Goal: Task Accomplishment & Management: Use online tool/utility

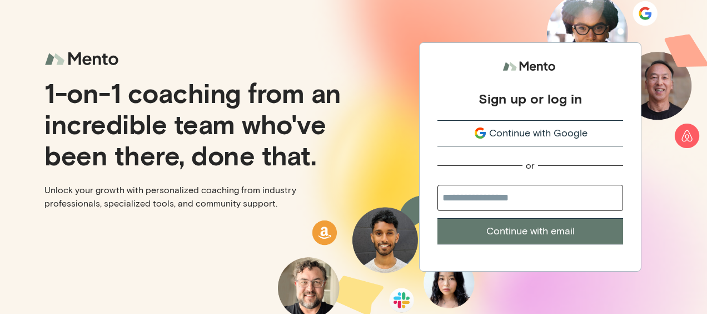
click at [498, 197] on input "email" at bounding box center [530, 198] width 186 height 26
type input "**********"
click at [509, 228] on button "Continue with email" at bounding box center [530, 231] width 186 height 26
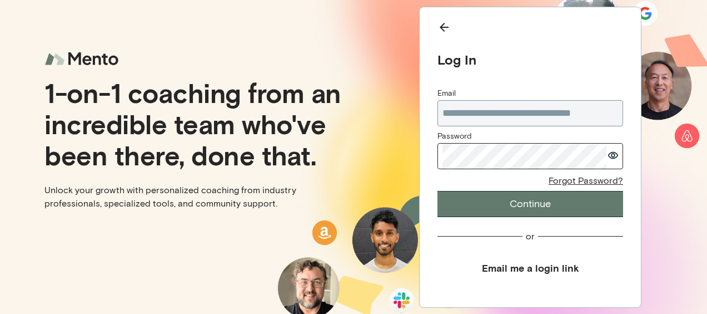
click at [499, 203] on button "Continue" at bounding box center [530, 204] width 186 height 26
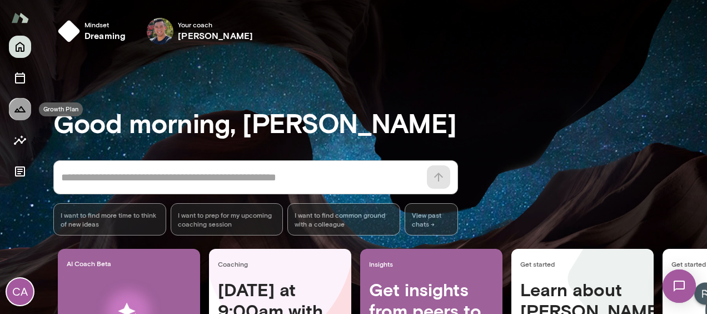
click at [17, 112] on icon "Growth Plan" at bounding box center [19, 108] width 13 height 13
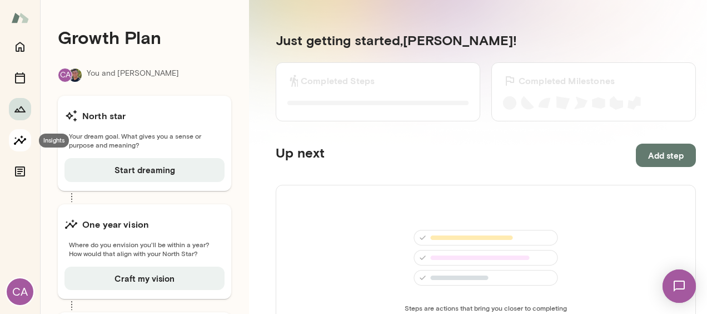
click at [23, 141] on icon "Insights" at bounding box center [20, 139] width 12 height 9
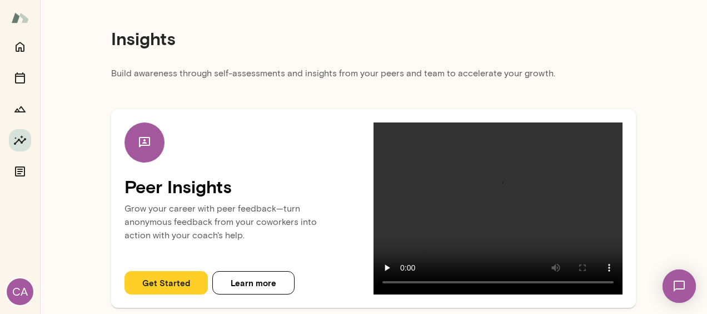
scroll to position [11, 0]
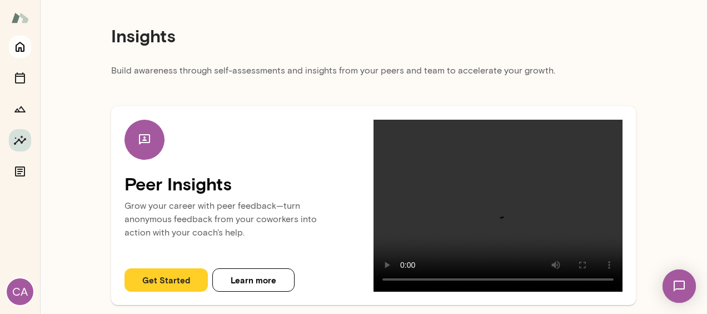
click at [18, 46] on icon "Home" at bounding box center [19, 46] width 13 height 13
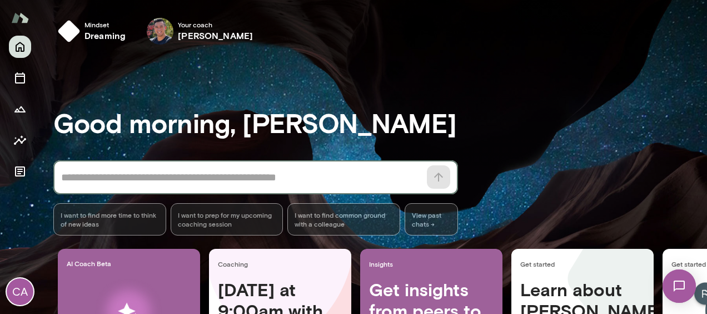
click at [123, 177] on textarea at bounding box center [240, 178] width 359 height 16
click at [327, 120] on h3 "Good morning, [PERSON_NAME]" at bounding box center [380, 122] width 654 height 31
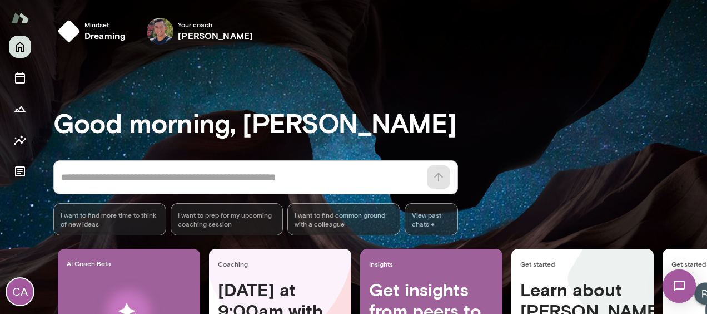
click at [146, 27] on div "Your coach [PERSON_NAME]" at bounding box center [200, 31] width 122 height 36
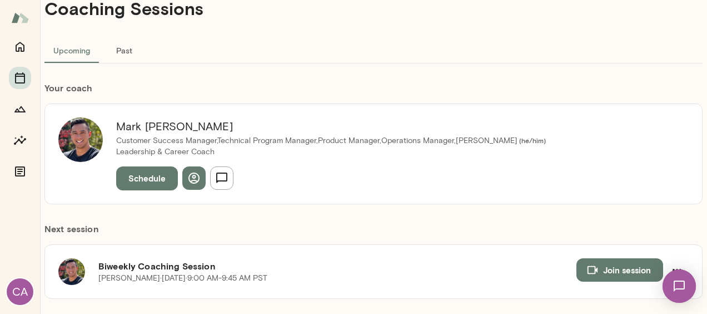
scroll to position [56, 0]
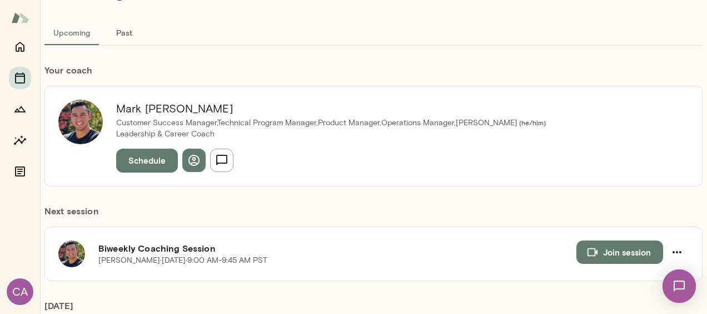
click at [82, 119] on img at bounding box center [80, 122] width 44 height 44
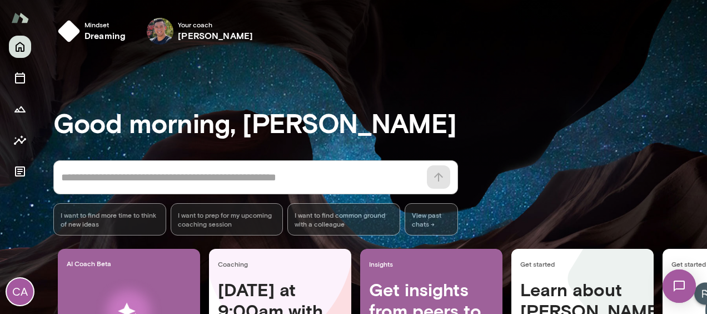
click at [6, 289] on div "CA" at bounding box center [20, 175] width 40 height 278
click at [17, 291] on div "CA" at bounding box center [20, 291] width 27 height 27
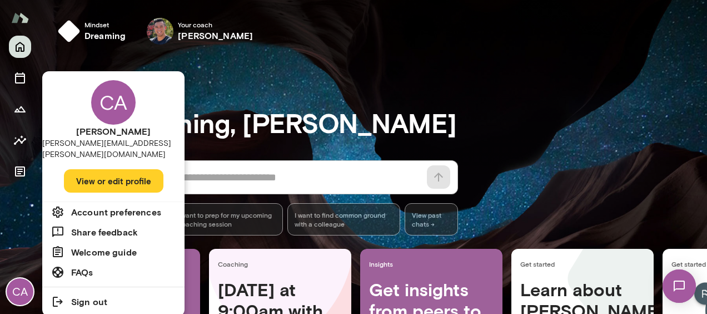
click at [91, 225] on h6 "Share feedback" at bounding box center [104, 231] width 67 height 13
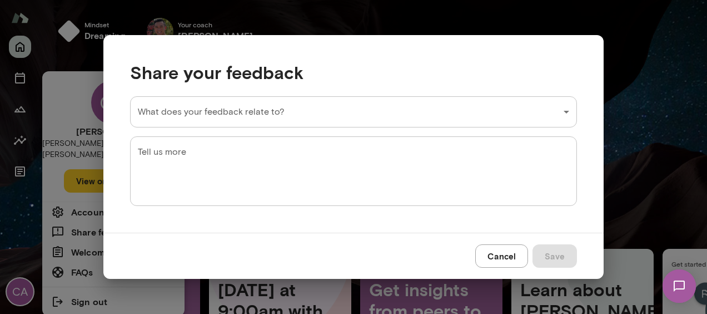
click at [504, 260] on button "Cancel" at bounding box center [501, 255] width 53 height 23
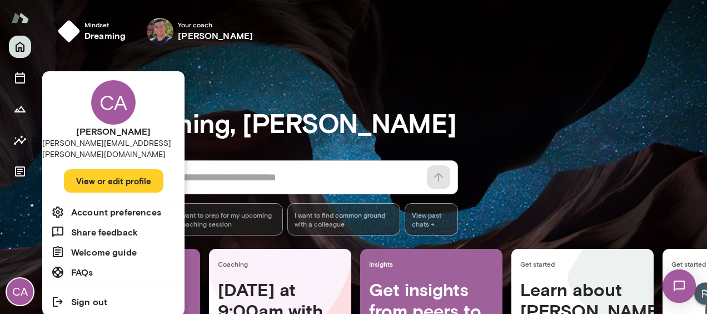
click at [378, 69] on div at bounding box center [353, 157] width 707 height 314
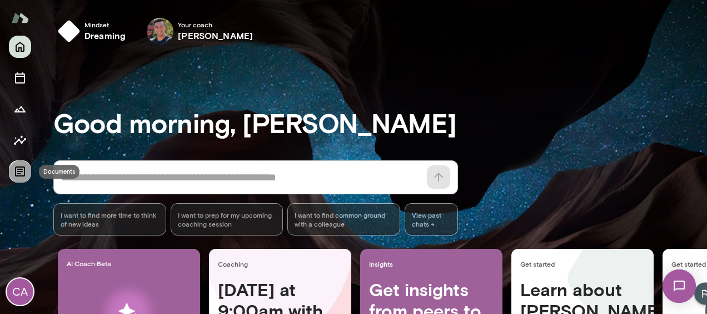
click at [20, 166] on icon "Documents" at bounding box center [19, 171] width 13 height 13
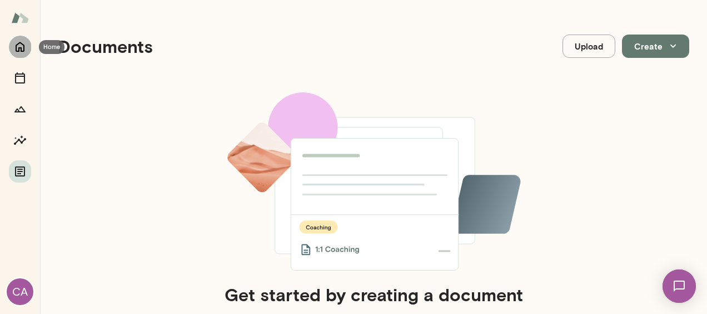
click at [22, 49] on icon "Home" at bounding box center [19, 46] width 13 height 13
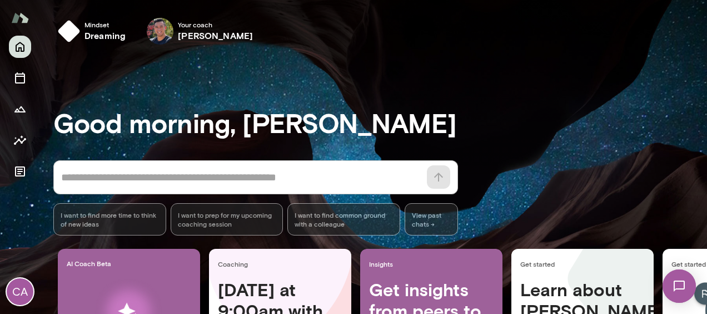
click at [21, 21] on img at bounding box center [20, 17] width 18 height 21
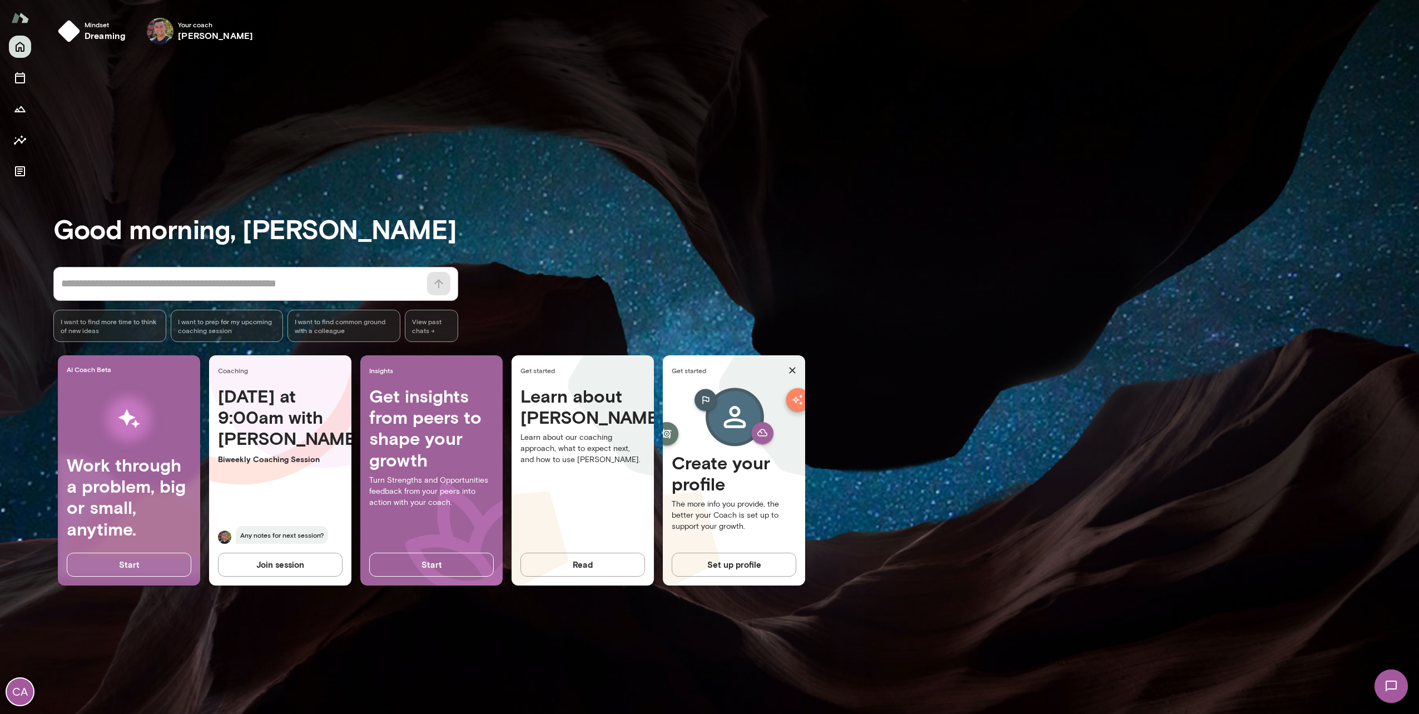
click at [256, 313] on button "Join session" at bounding box center [280, 564] width 125 height 23
